Goal: Browse casually: Explore the website without a specific task or goal

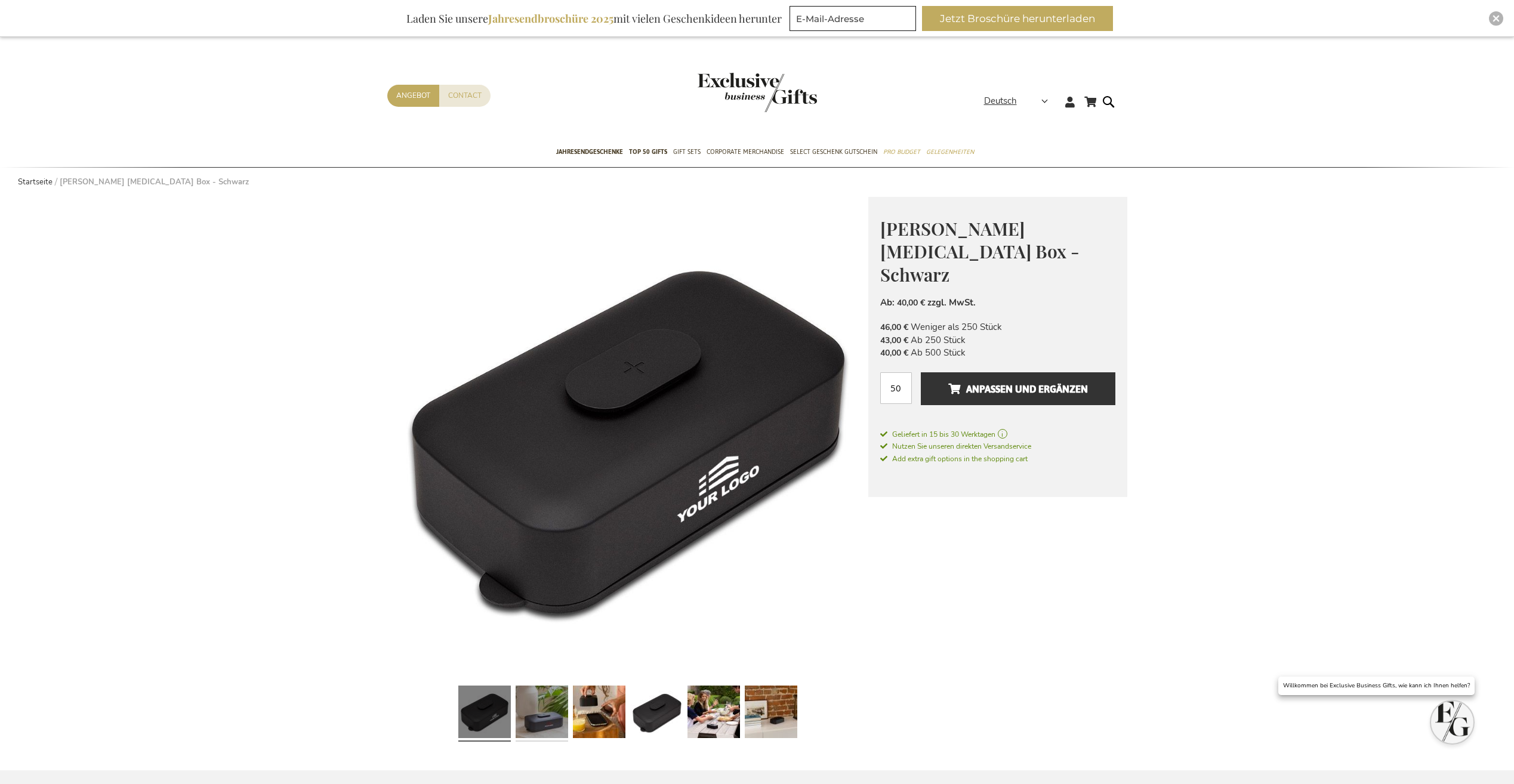
click at [541, 710] on link at bounding box center [541, 713] width 52 height 66
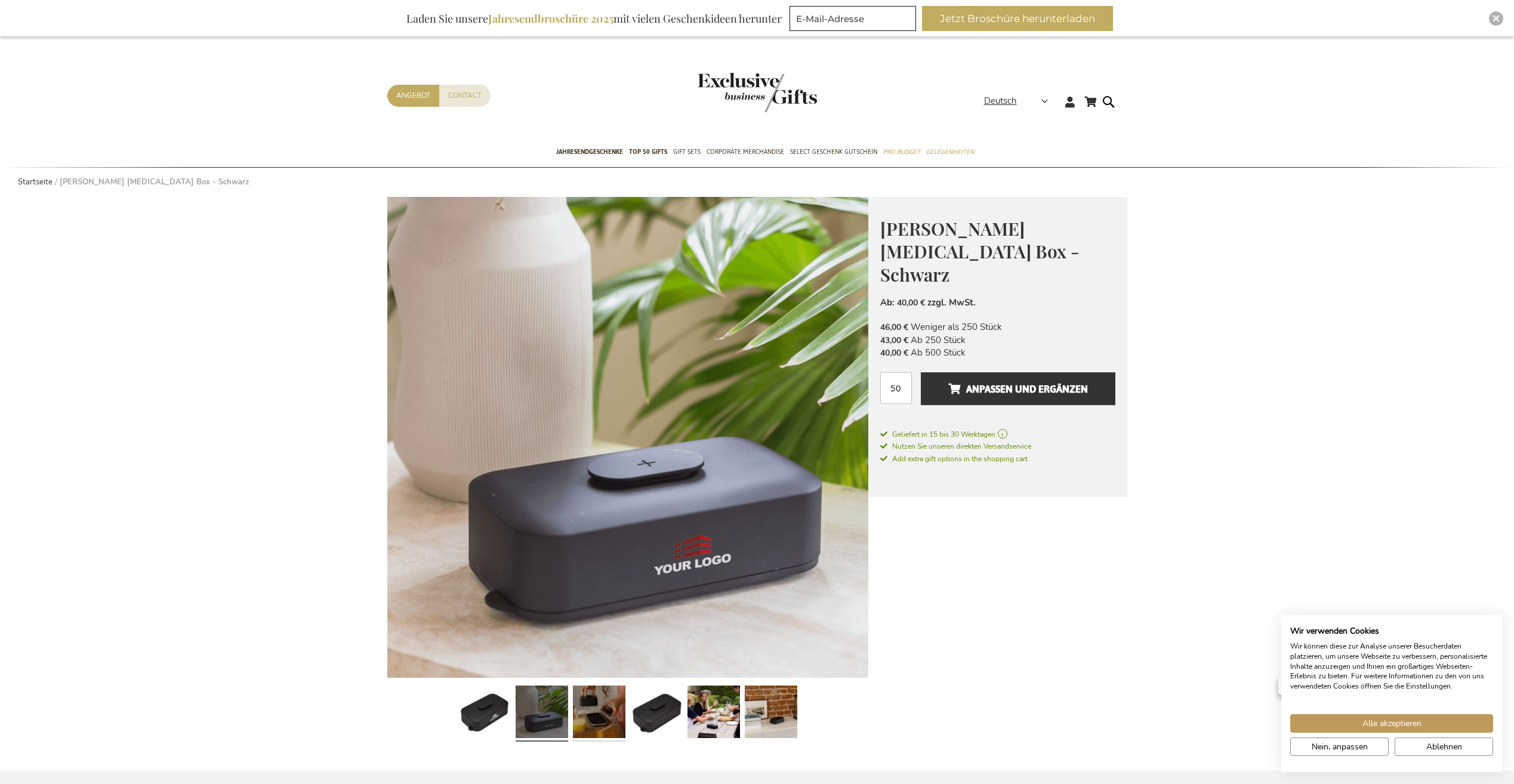
click at [624, 724] on link at bounding box center [598, 713] width 52 height 66
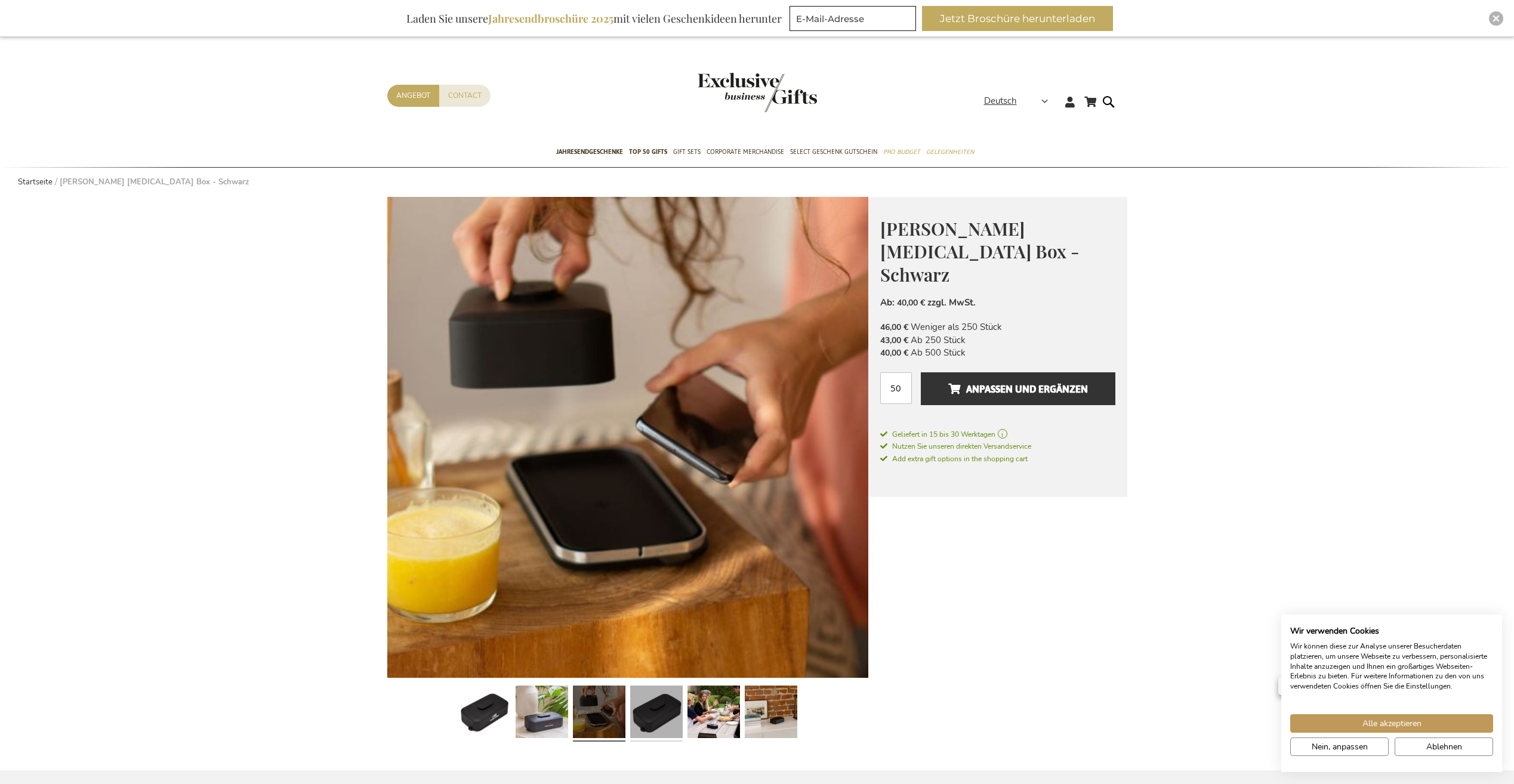
click at [661, 728] on link at bounding box center [656, 713] width 52 height 66
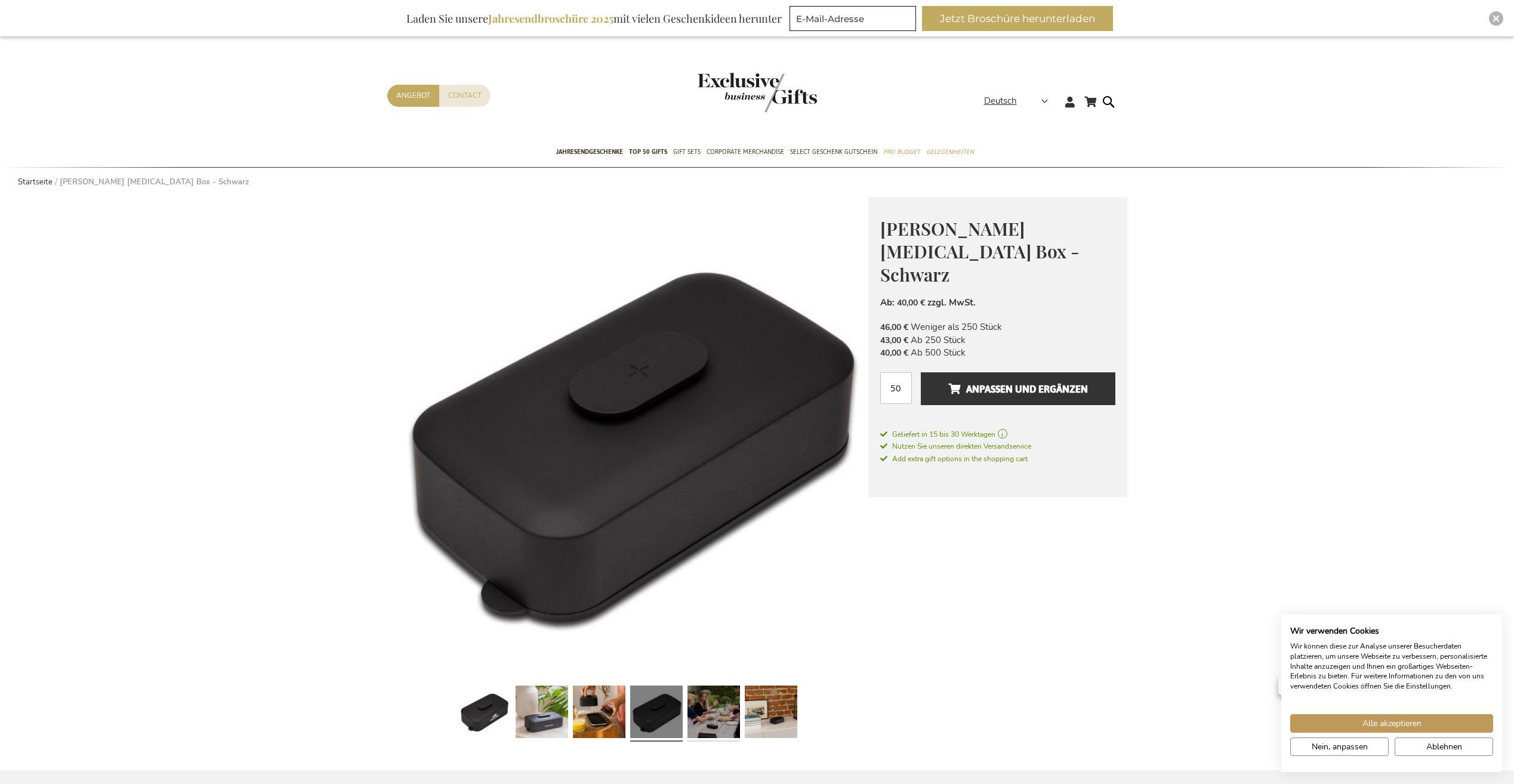
click at [713, 725] on link at bounding box center [713, 713] width 52 height 66
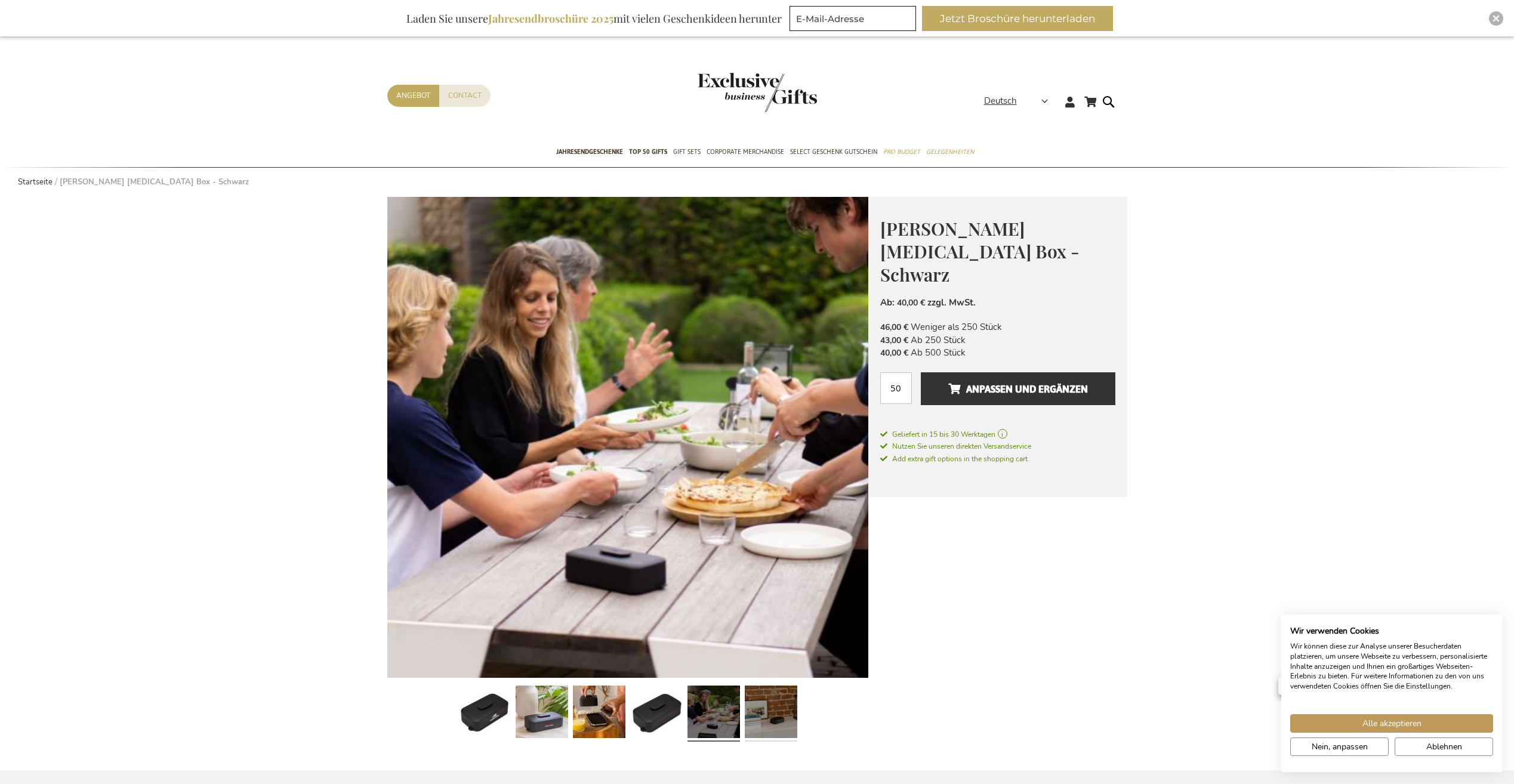
click at [764, 722] on link at bounding box center [770, 713] width 52 height 66
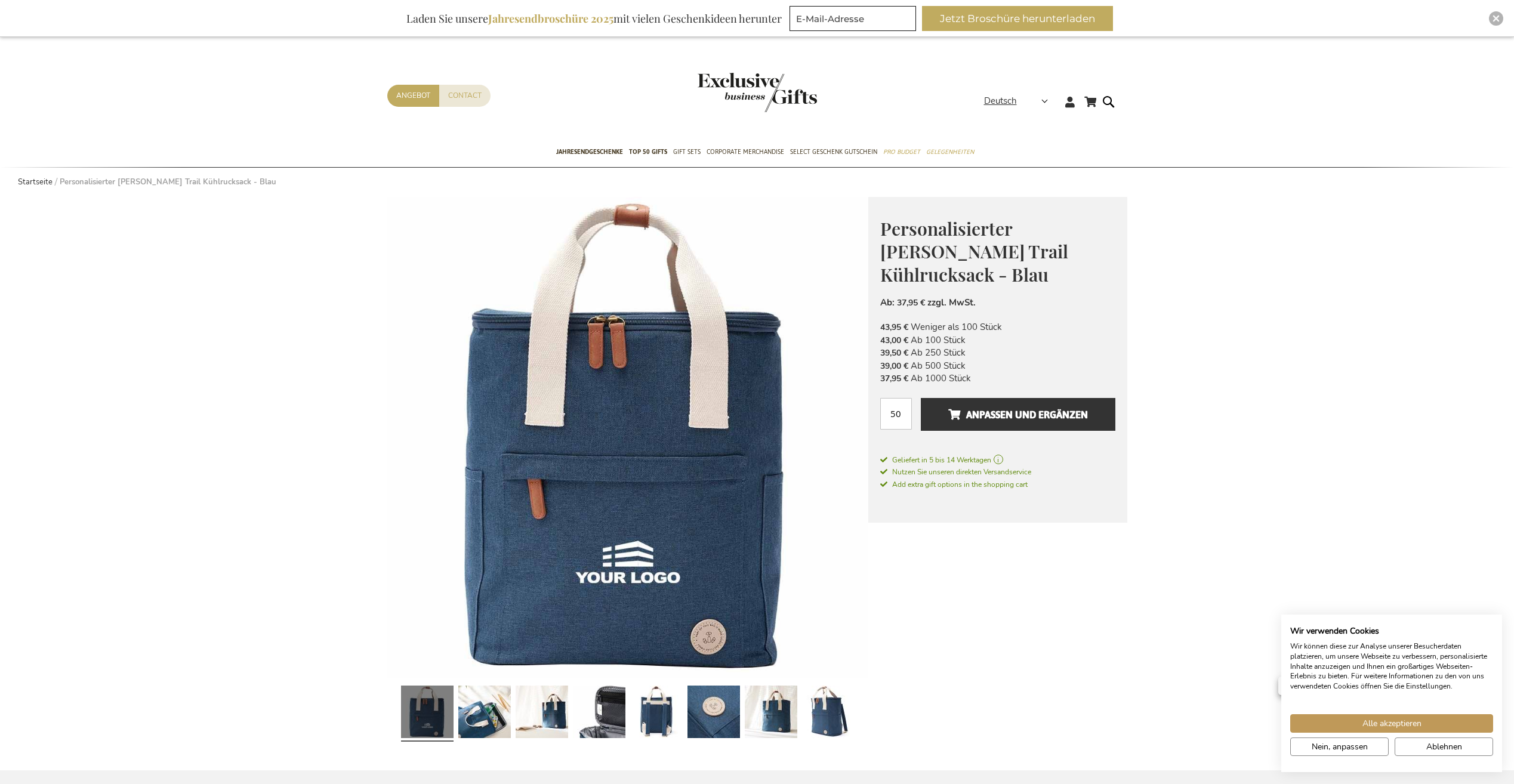
click at [572, 720] on div at bounding box center [599, 713] width 58 height 66
